Goal: Task Accomplishment & Management: Manage account settings

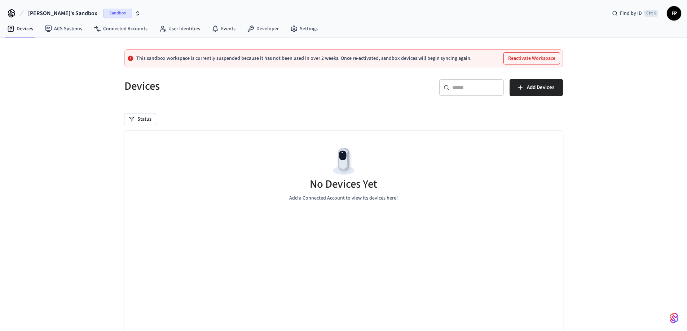
click at [103, 13] on span "Sandbox" at bounding box center [117, 13] width 29 height 9
click at [82, 103] on div "This sandbox workspace is currently suspended because it has not been used in o…" at bounding box center [343, 210] width 687 height 344
click at [103, 12] on span "Sandbox" at bounding box center [117, 13] width 29 height 9
click at [44, 48] on span "[PERSON_NAME]'s Sandbox" at bounding box center [51, 46] width 62 height 7
click at [635, 15] on span "Find by ID" at bounding box center [631, 13] width 22 height 7
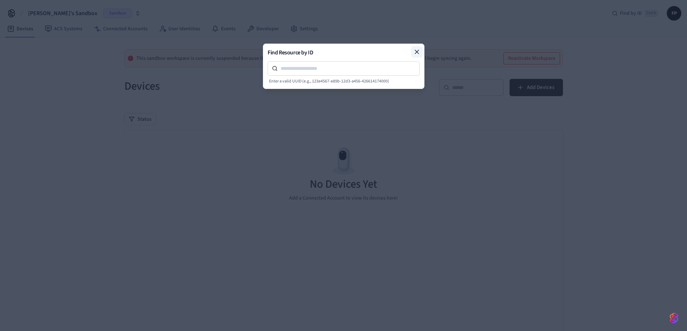
click at [418, 52] on icon at bounding box center [416, 51] width 7 height 7
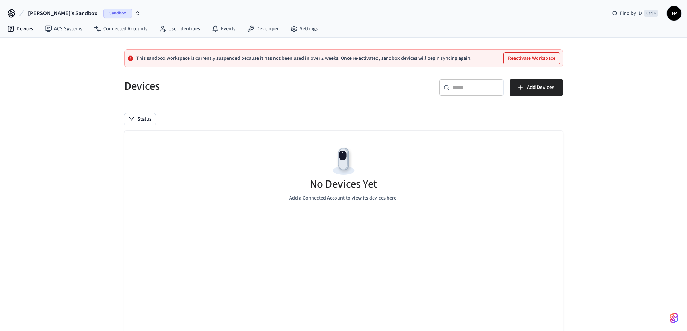
click at [674, 14] on span "FP" at bounding box center [674, 13] width 13 height 13
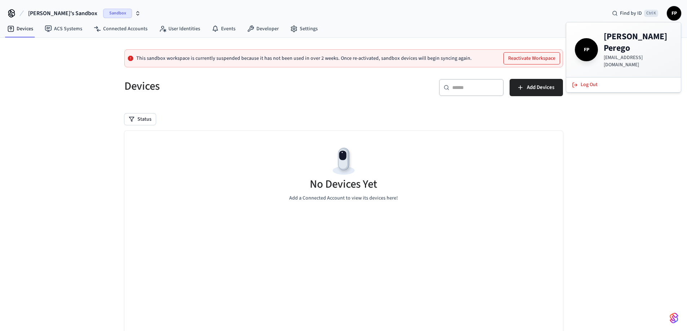
click at [524, 28] on div "Devices ACS Systems Connected Accounts User Identities Events Developer Settings" at bounding box center [343, 29] width 687 height 17
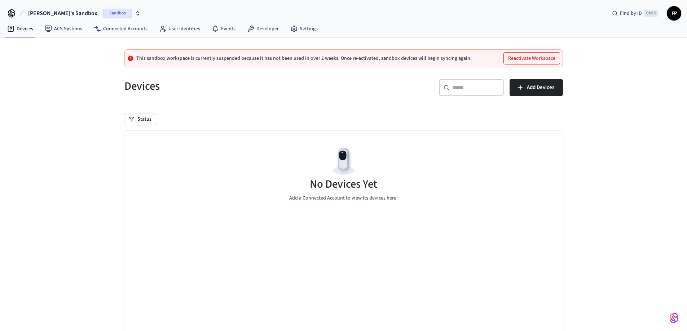
click at [671, 14] on span "FP" at bounding box center [674, 13] width 13 height 13
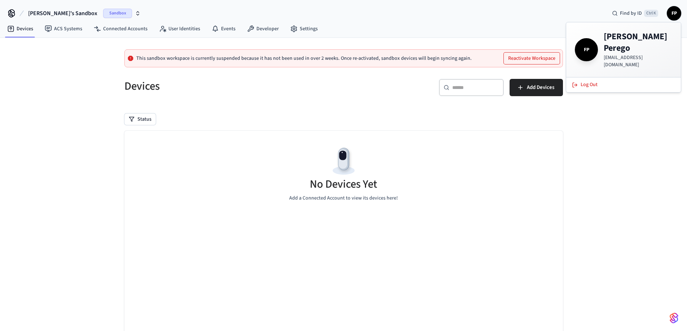
click at [676, 14] on span "FP" at bounding box center [674, 13] width 13 height 13
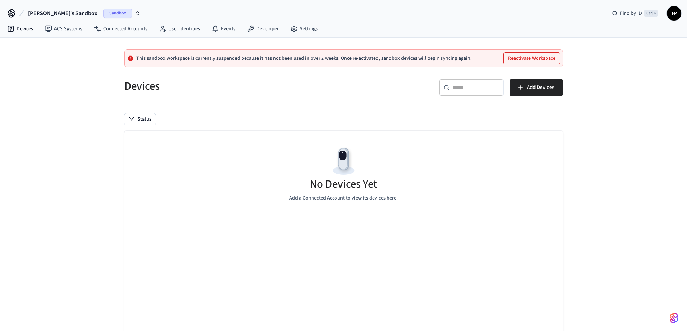
click at [675, 13] on span "FP" at bounding box center [674, 13] width 13 height 13
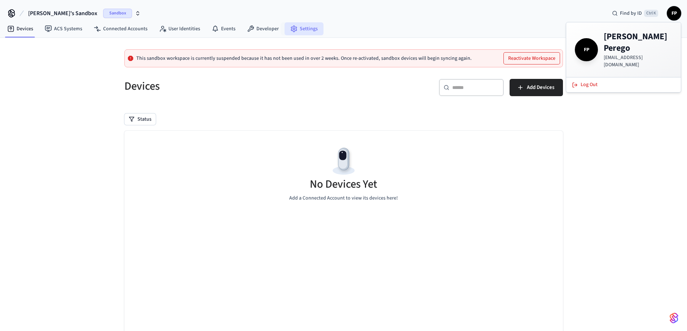
click at [293, 31] on link "Settings" at bounding box center [304, 28] width 39 height 13
